Goal: Task Accomplishment & Management: Complete application form

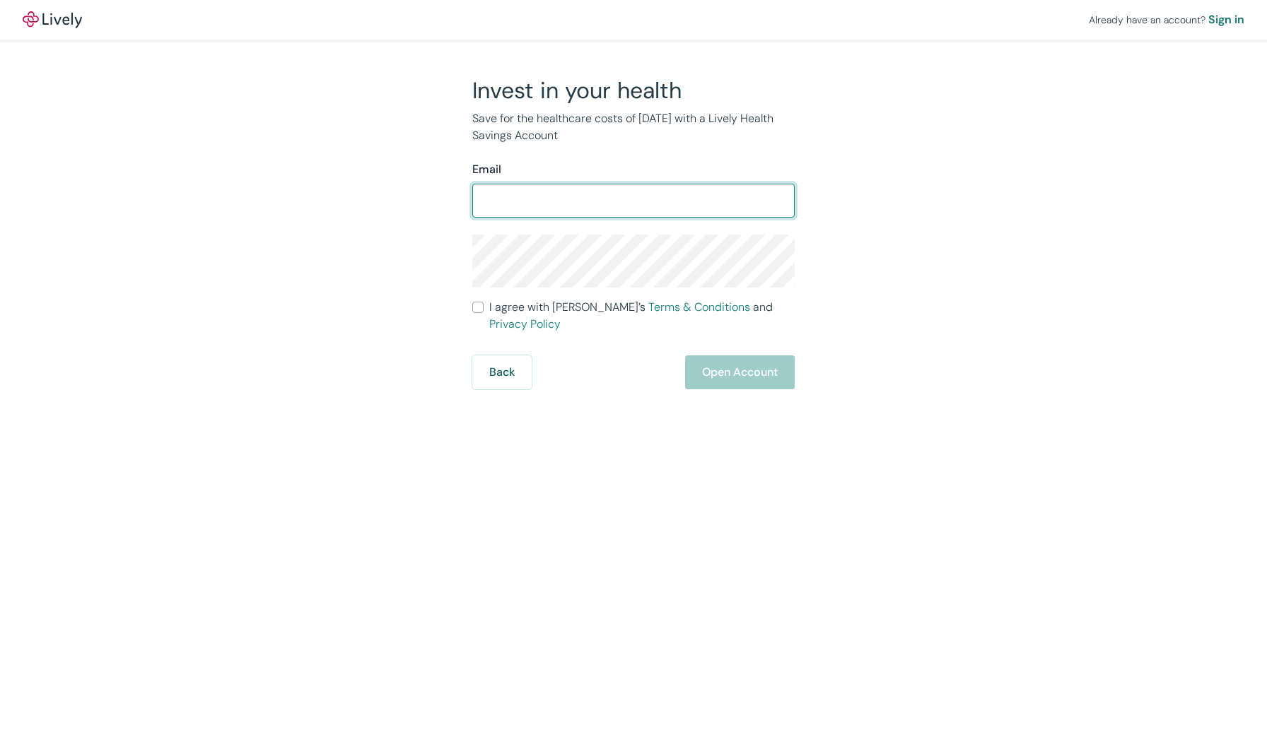
type input "[EMAIL_ADDRESS][DOMAIN_NAME]"
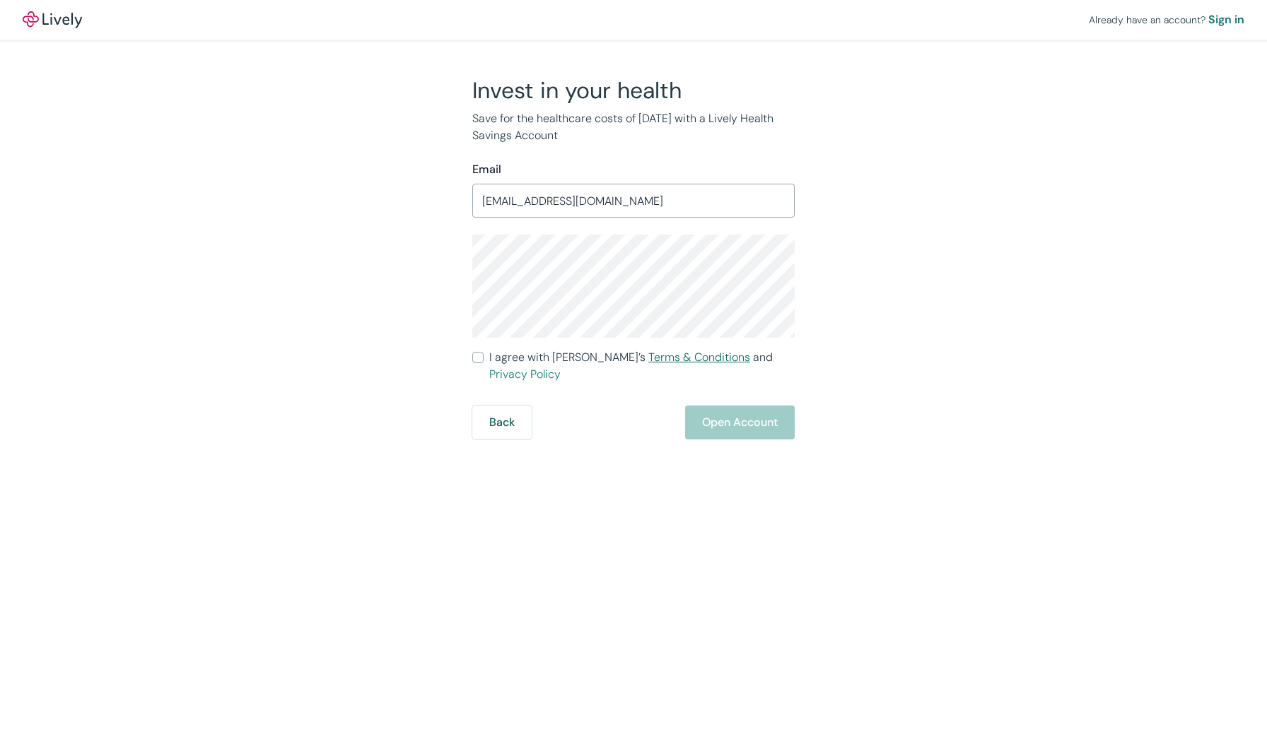
click at [648, 358] on link "Terms & Conditions" at bounding box center [699, 357] width 102 height 15
click at [479, 355] on input "I agree with Lively’s Terms & Conditions and Privacy Policy" at bounding box center [477, 357] width 11 height 11
checkbox input "true"
click at [737, 408] on button "Open Account" at bounding box center [740, 423] width 110 height 34
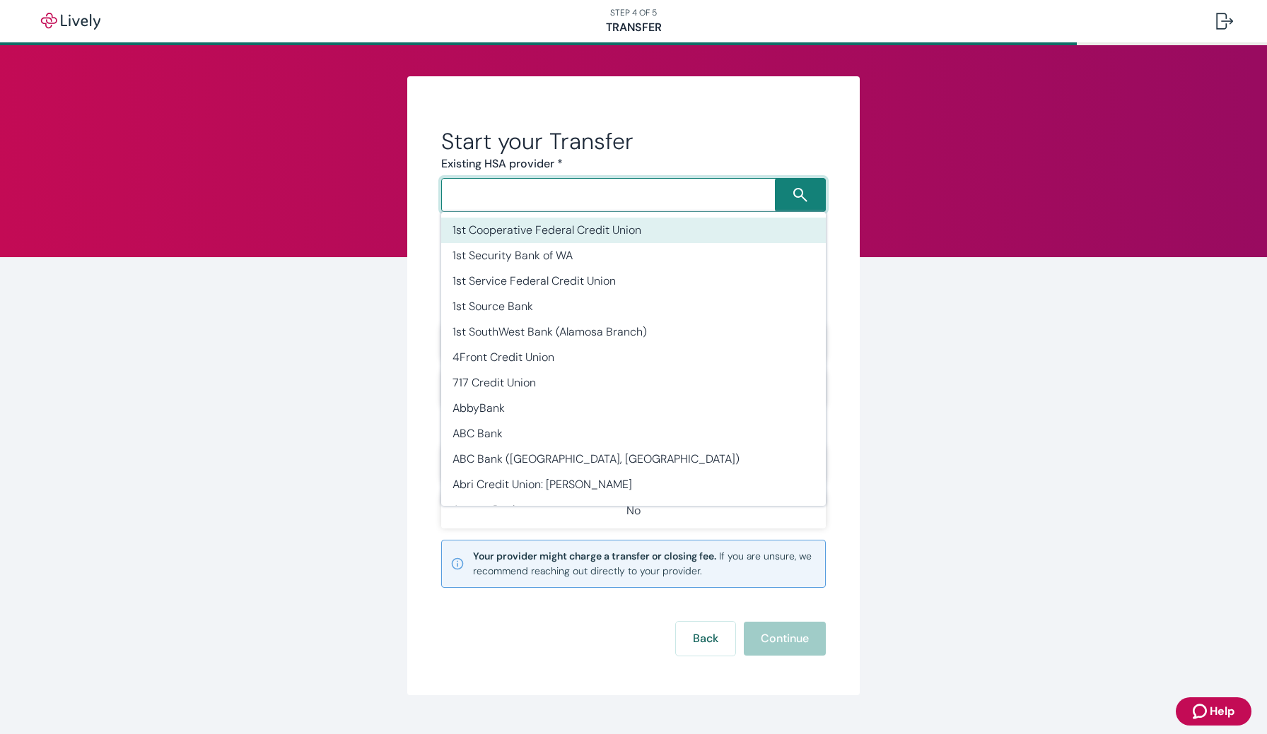
drag, startPoint x: 499, startPoint y: 195, endPoint x: 499, endPoint y: 205, distance: 9.9
click at [499, 204] on input "Search input" at bounding box center [609, 195] width 329 height 20
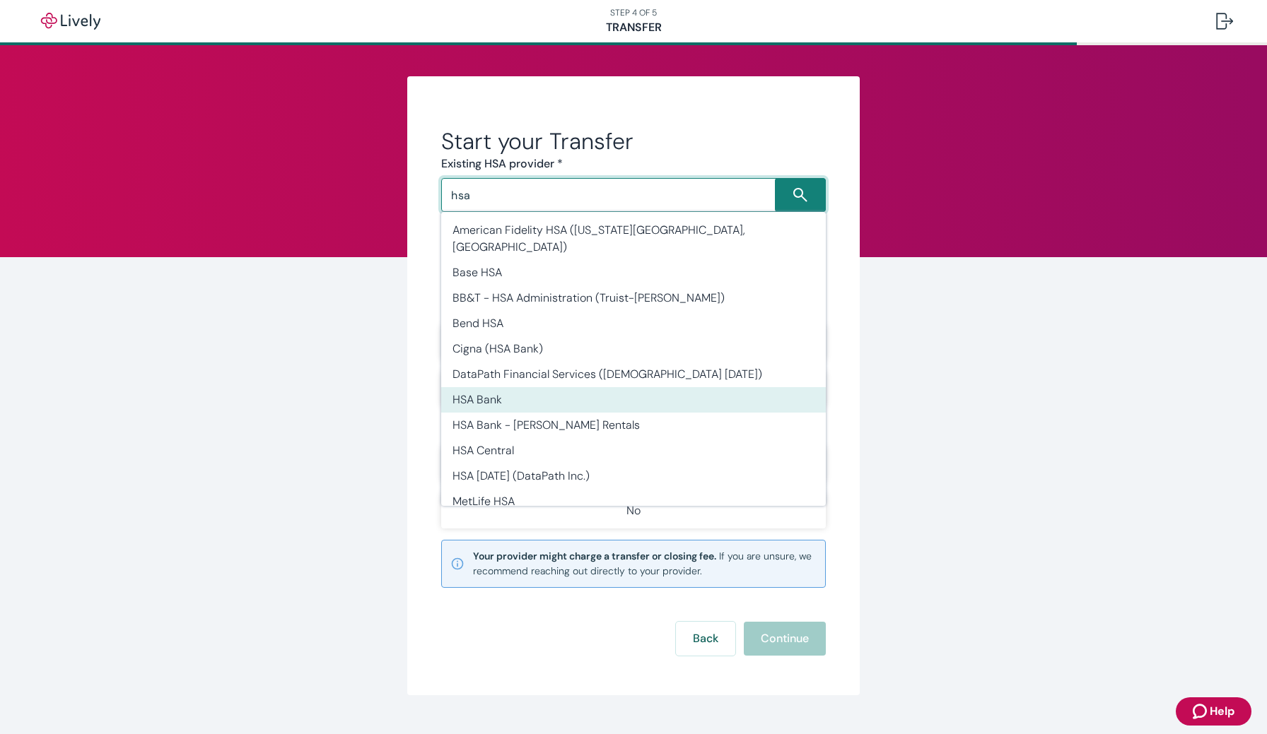
click at [504, 387] on li "HSA Bank" at bounding box center [633, 399] width 385 height 25
type input "HSA Bank"
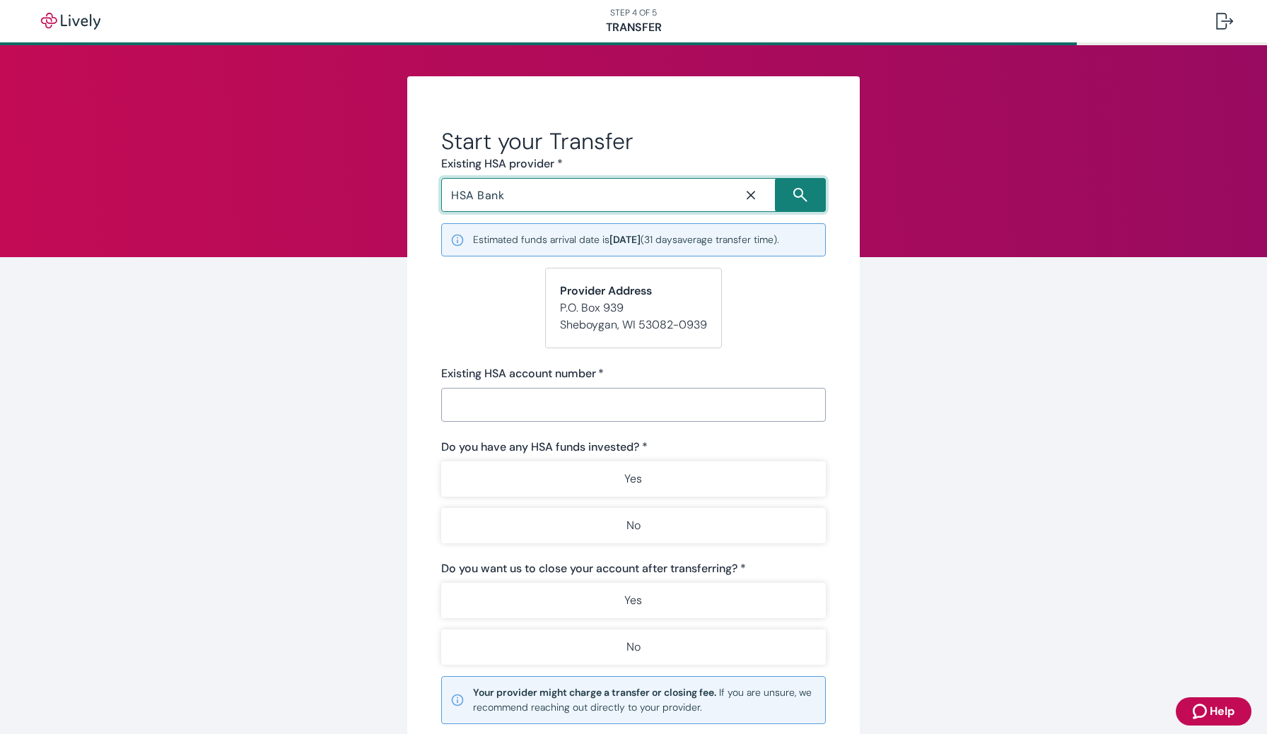
click at [504, 415] on input "Existing HSA account number   *" at bounding box center [633, 405] width 385 height 28
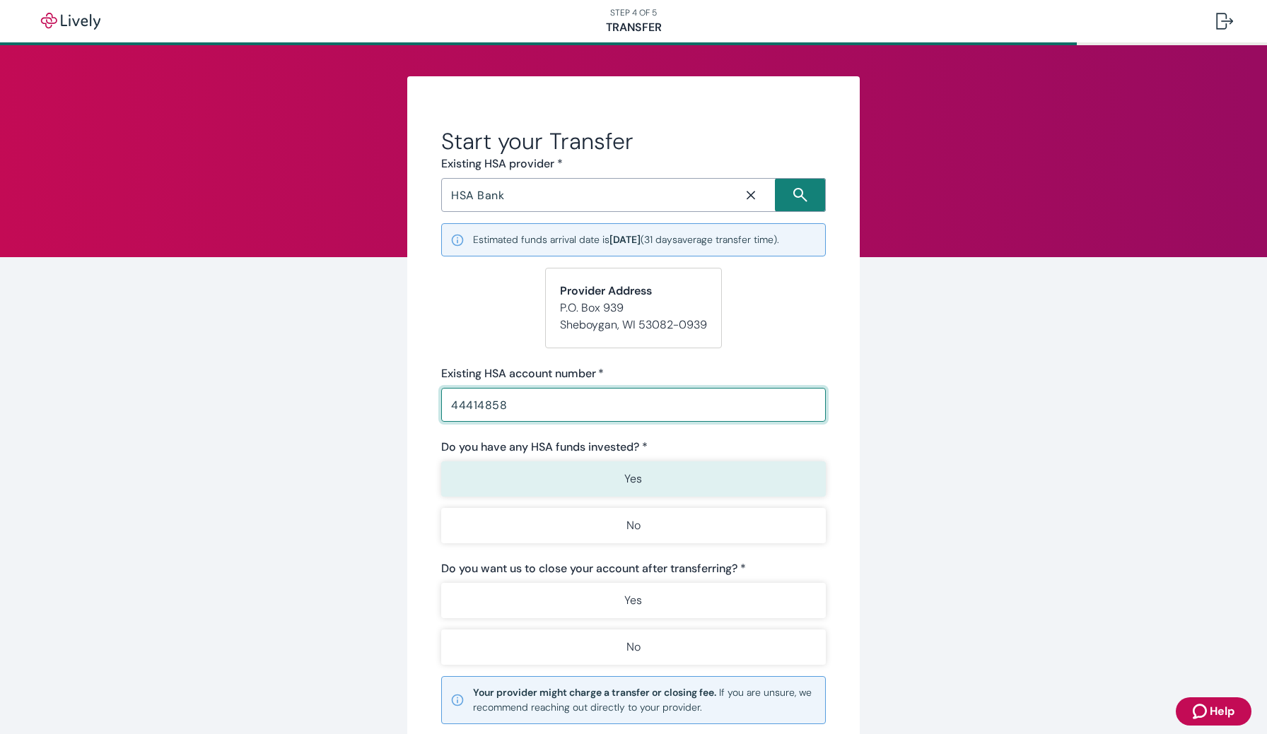
type input "44414858"
click at [638, 474] on p "Yes" at bounding box center [633, 479] width 18 height 17
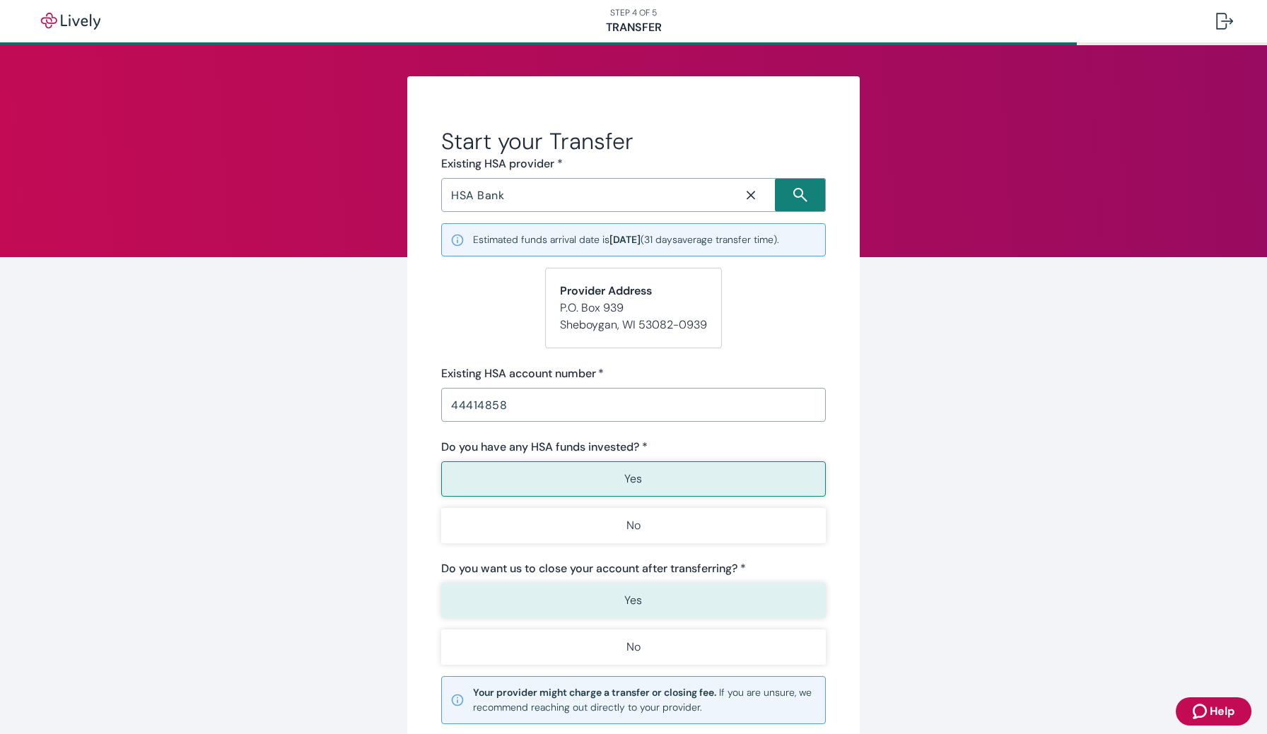
scroll to position [0, 1]
click at [662, 602] on button "Yes" at bounding box center [633, 600] width 385 height 35
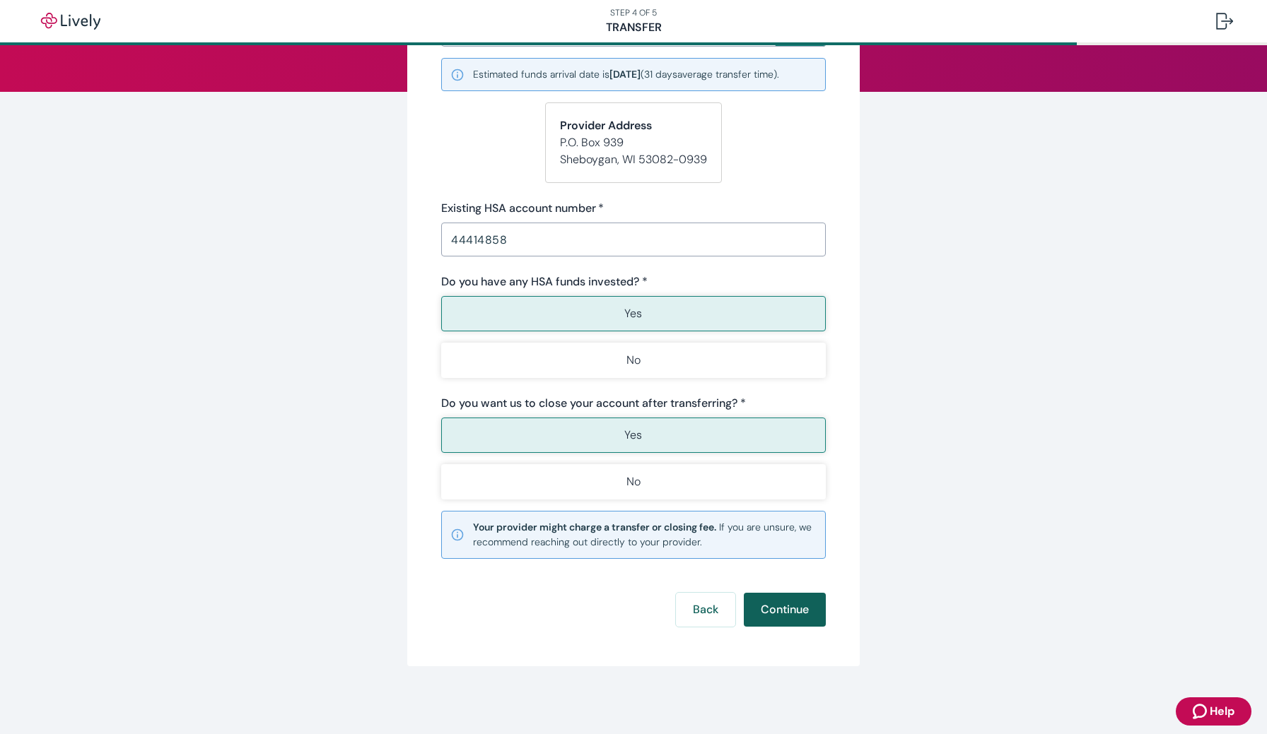
scroll to position [165, 0]
click at [788, 614] on button "Continue" at bounding box center [785, 610] width 82 height 34
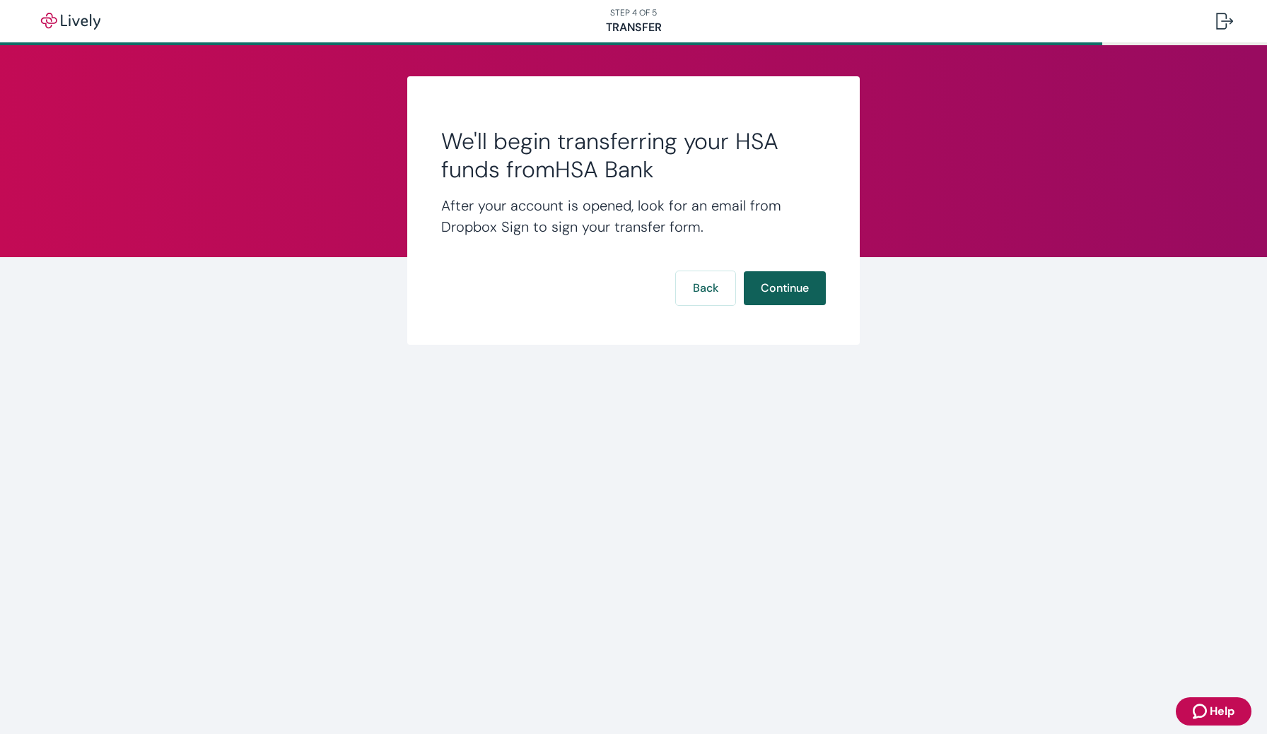
click at [788, 288] on button "Continue" at bounding box center [785, 288] width 82 height 34
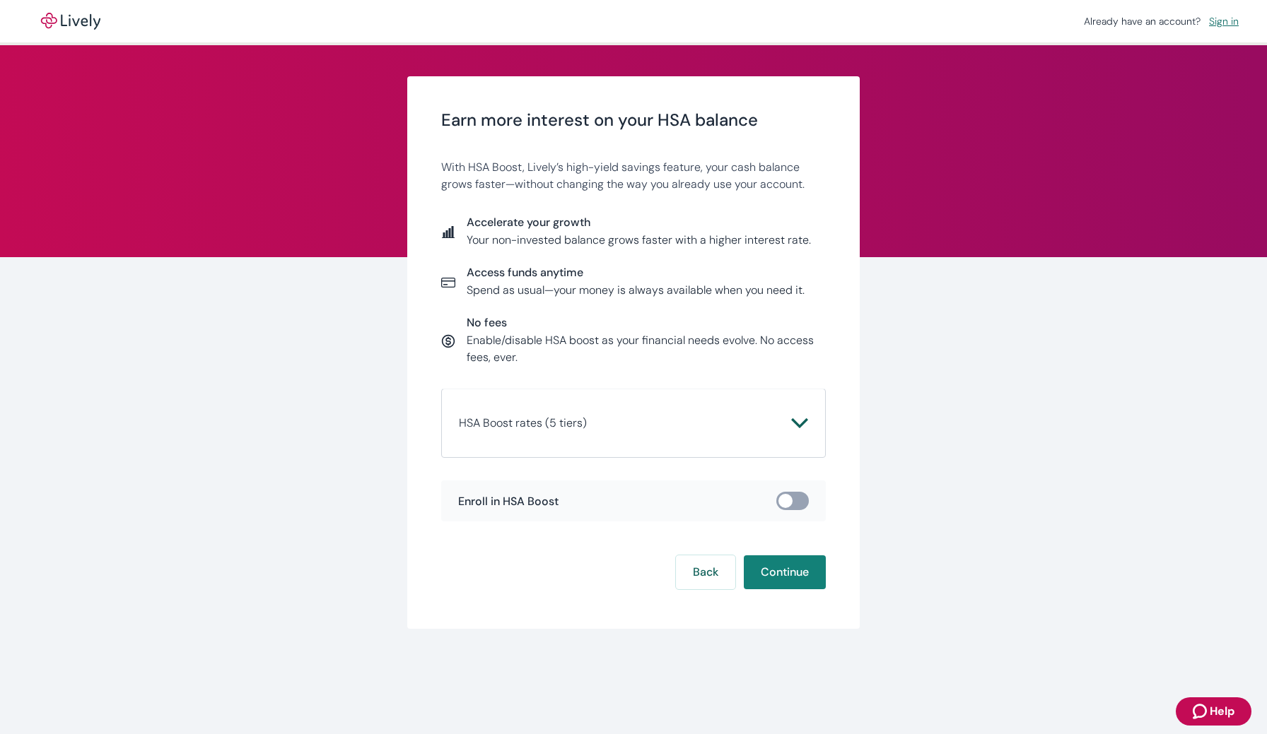
click at [806, 420] on icon "Chevron icon" at bounding box center [799, 423] width 16 height 10
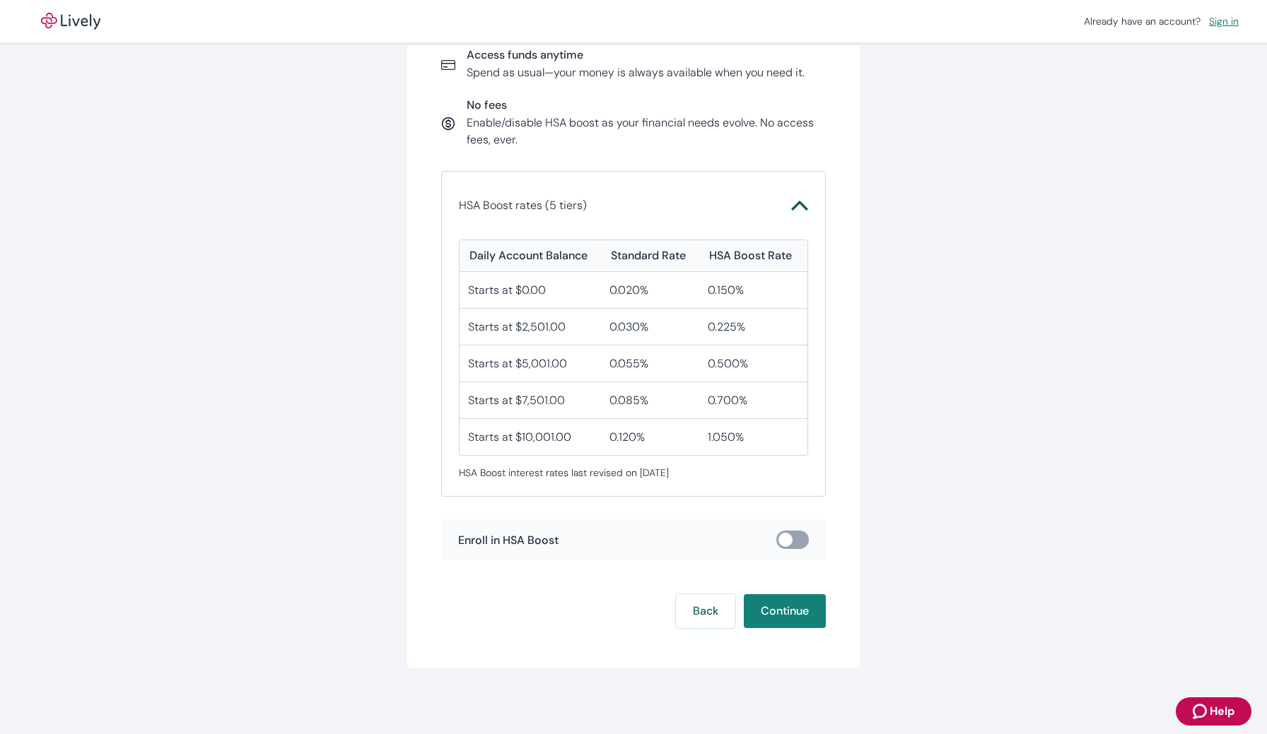
scroll to position [217, 0]
click at [792, 537] on input "checkbox" at bounding box center [785, 541] width 42 height 14
checkbox input "true"
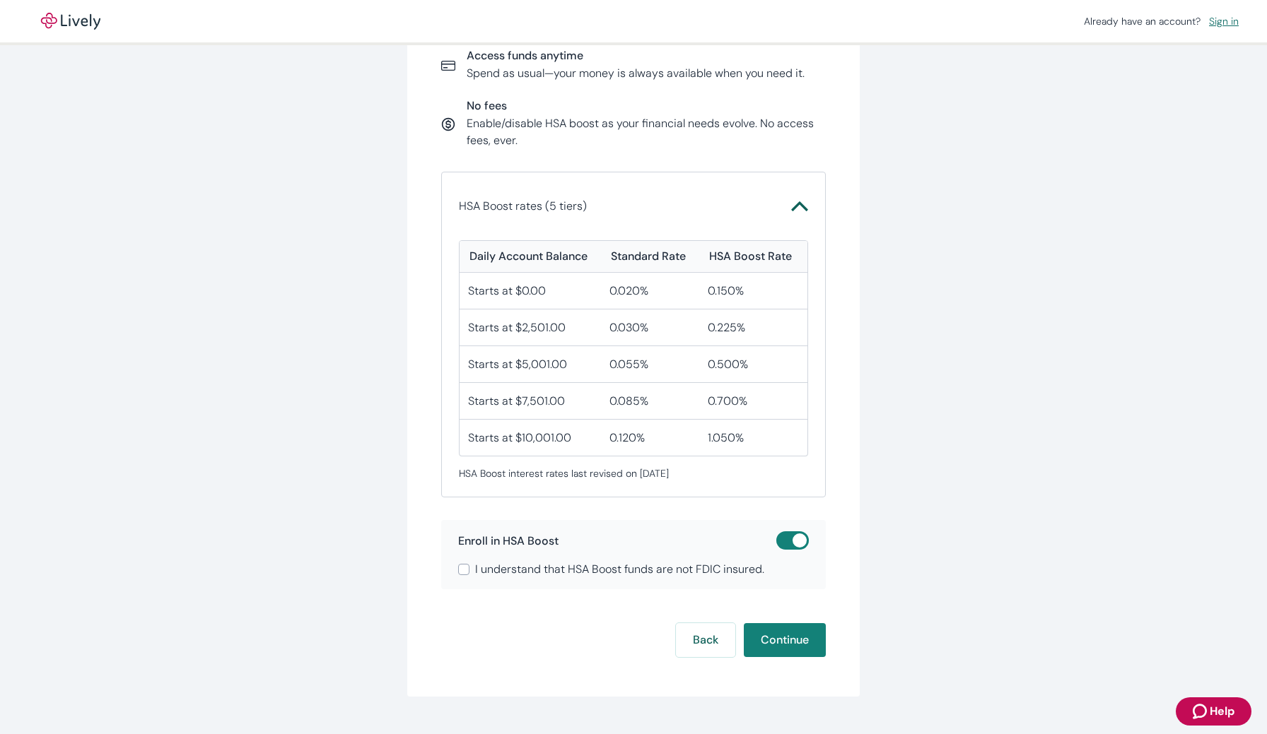
click at [463, 570] on input "I understand that HSA Boost funds are not FDIC insured." at bounding box center [463, 569] width 11 height 11
checkbox input "true"
click at [797, 640] on button "Continue" at bounding box center [785, 640] width 82 height 34
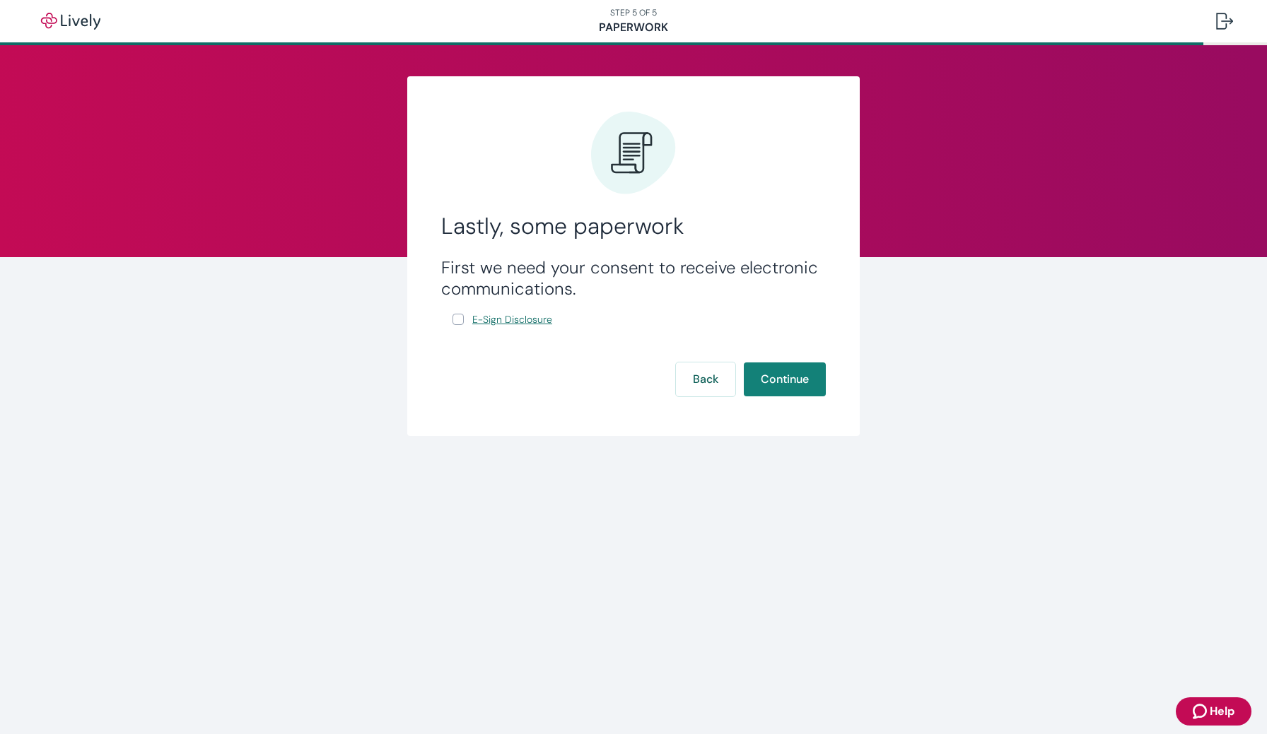
click at [481, 320] on span "E-Sign Disclosure" at bounding box center [512, 319] width 80 height 15
drag, startPoint x: 459, startPoint y: 320, endPoint x: 466, endPoint y: 324, distance: 7.6
click at [460, 319] on input "E-Sign Disclosure" at bounding box center [457, 319] width 11 height 11
checkbox input "true"
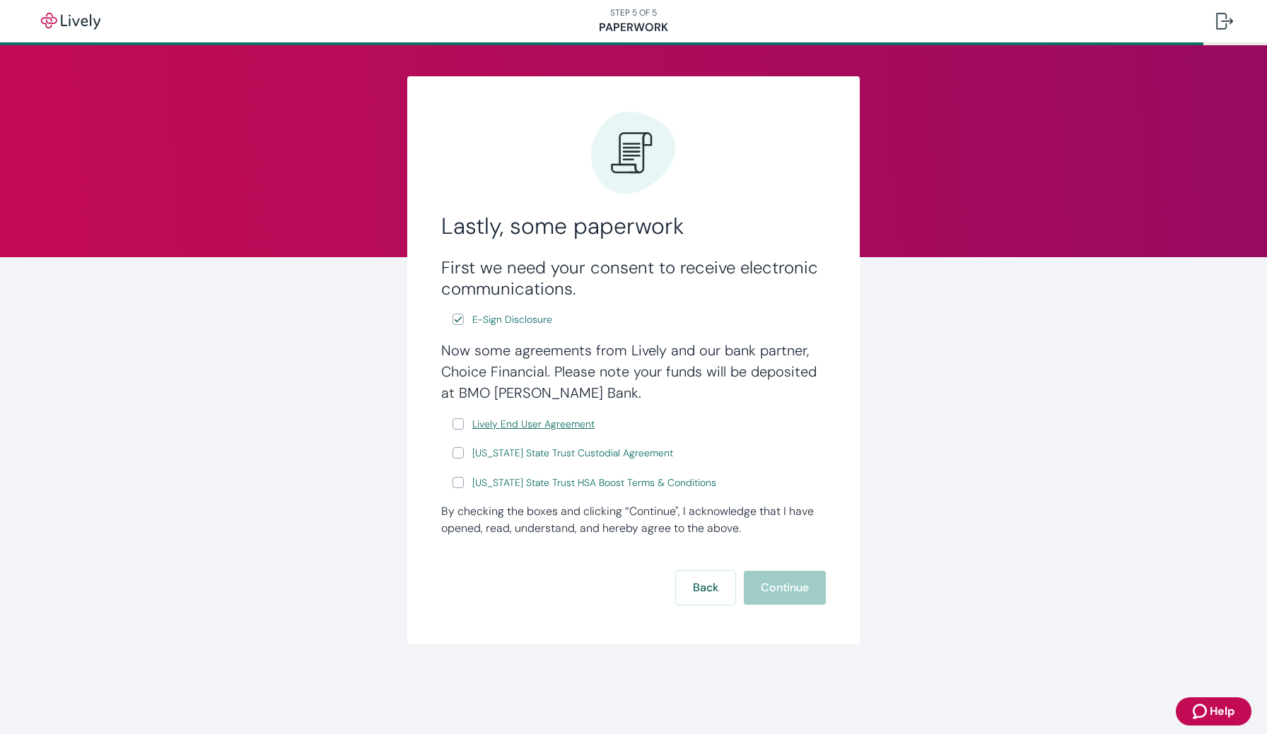
click at [505, 427] on span "Lively End User Agreement" at bounding box center [533, 424] width 122 height 15
click at [458, 424] on input "Lively End User Agreement" at bounding box center [457, 423] width 11 height 11
checkbox input "true"
click at [493, 453] on span "Wyoming State Trust Custodial Agreement" at bounding box center [572, 453] width 201 height 15
click at [461, 450] on input "Wyoming State Trust Custodial Agreement" at bounding box center [457, 452] width 11 height 11
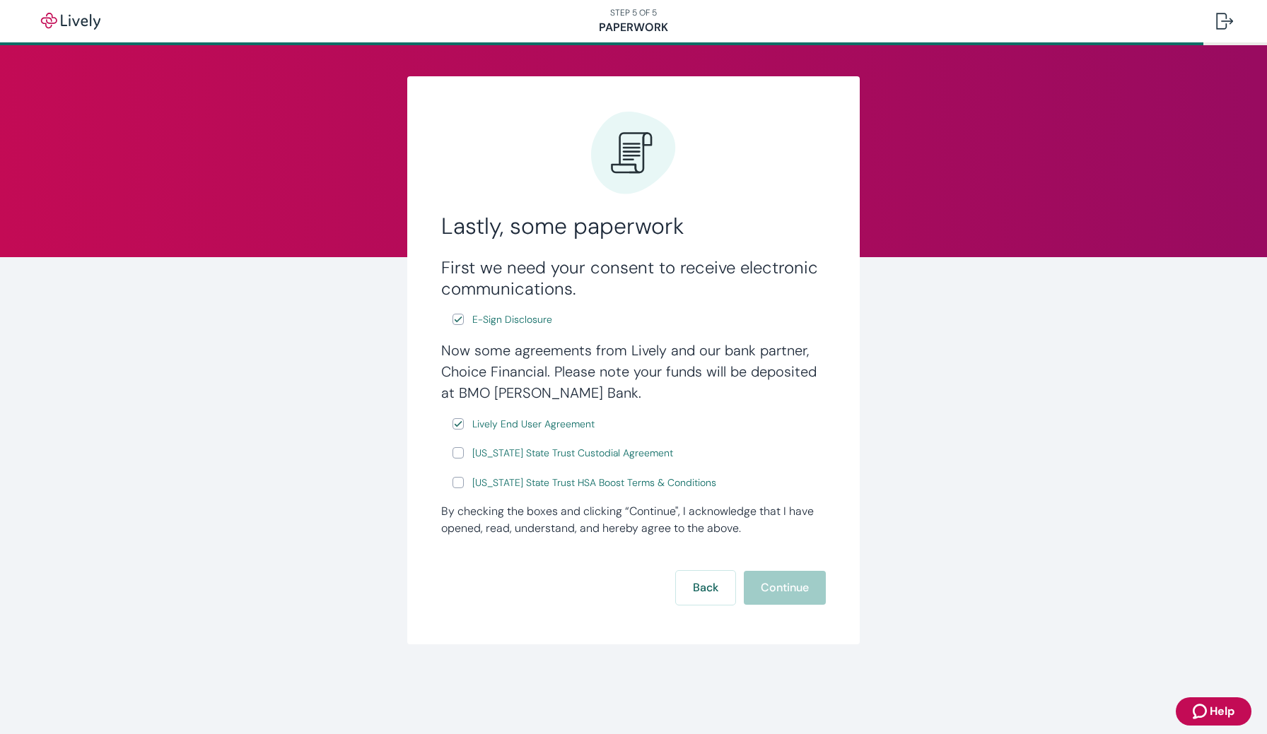
checkbox input "true"
click at [534, 483] on span "Wyoming State Trust HSA Boost Terms & Conditions" at bounding box center [594, 483] width 244 height 15
drag, startPoint x: 460, startPoint y: 483, endPoint x: 468, endPoint y: 482, distance: 7.8
click at [464, 483] on label "Wyoming State Trust HSA Boost Terms & Conditions" at bounding box center [585, 483] width 266 height 18
click at [464, 483] on input "Wyoming State Trust HSA Boost Terms & Conditions" at bounding box center [457, 482] width 11 height 11
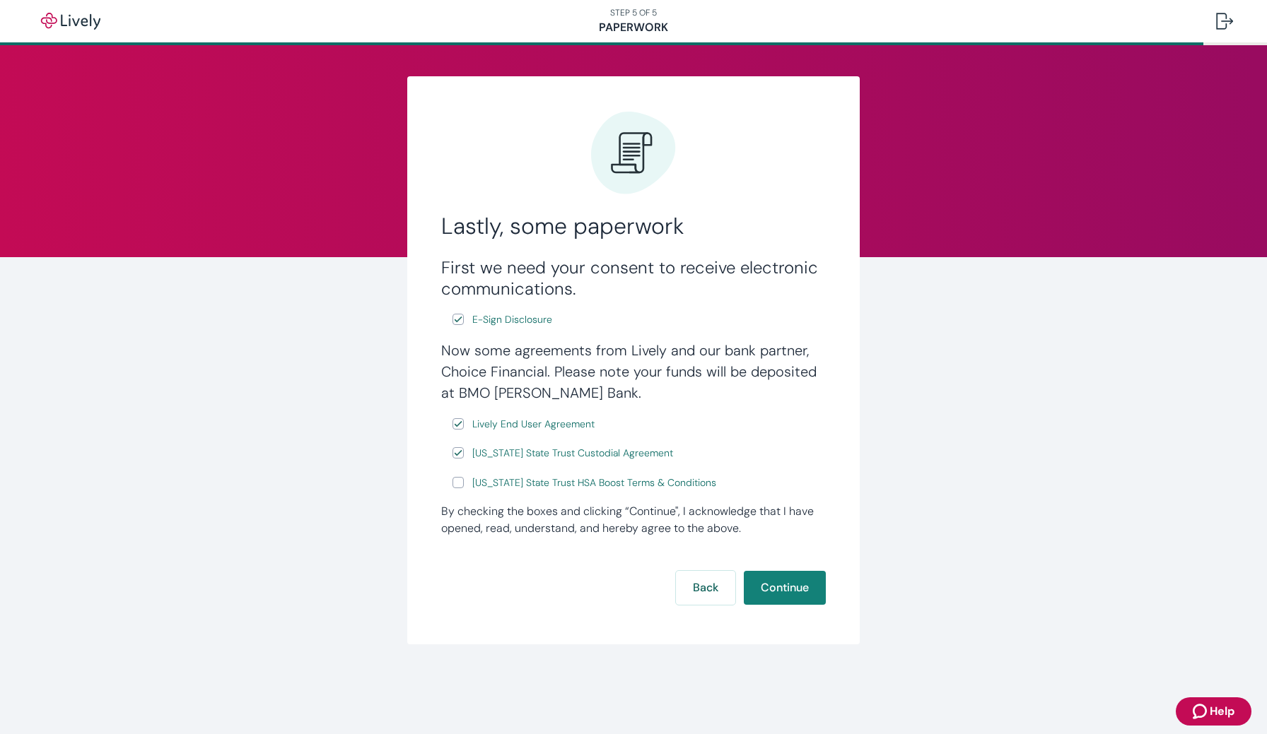
checkbox input "true"
click at [793, 590] on button "Continue" at bounding box center [785, 588] width 82 height 34
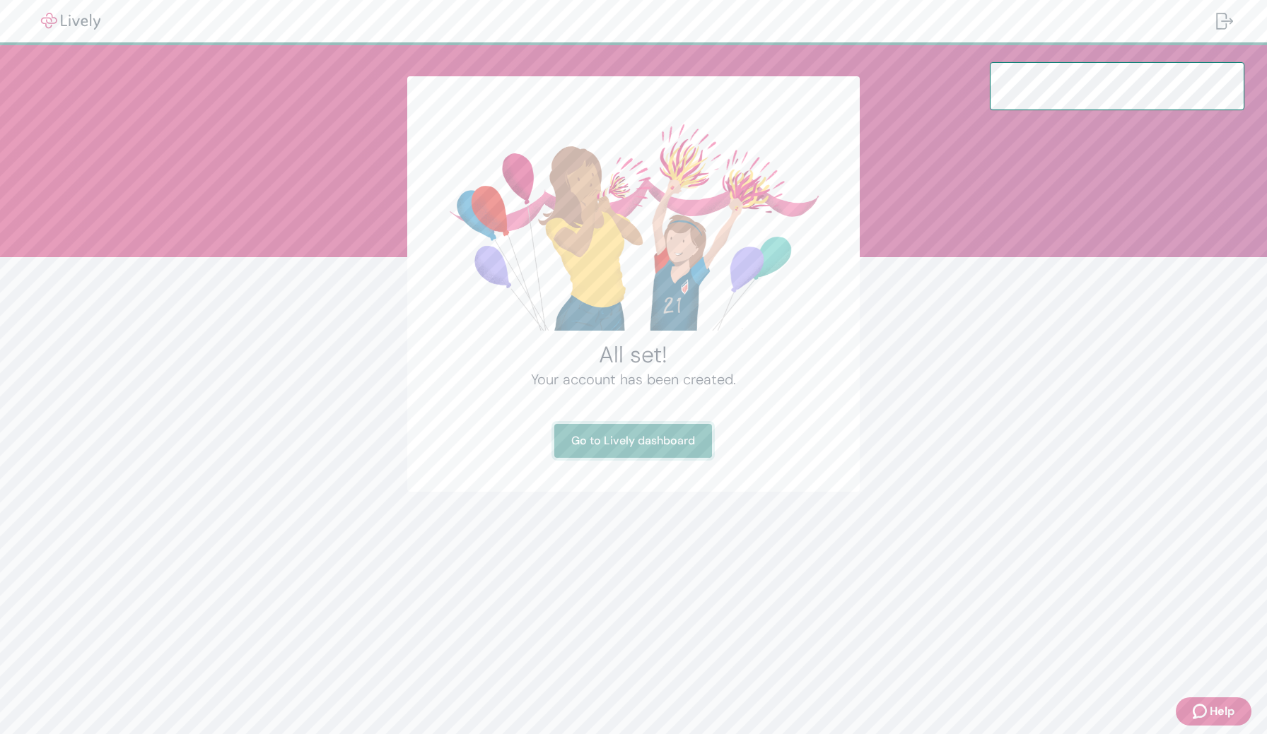
click at [606, 444] on link "Go to Lively dashboard" at bounding box center [633, 441] width 158 height 34
